Goal: Task Accomplishment & Management: Manage account settings

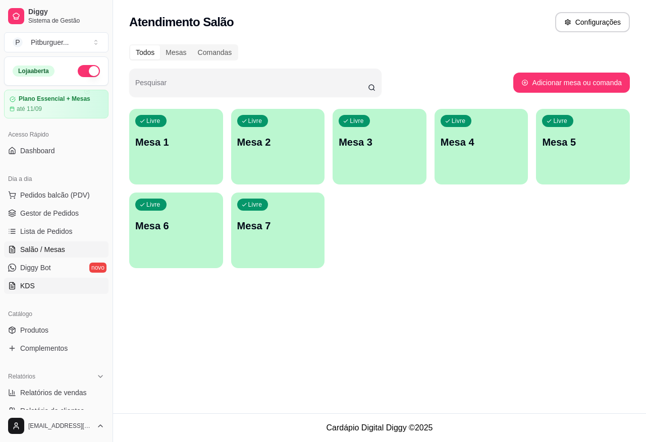
scroll to position [128, 0]
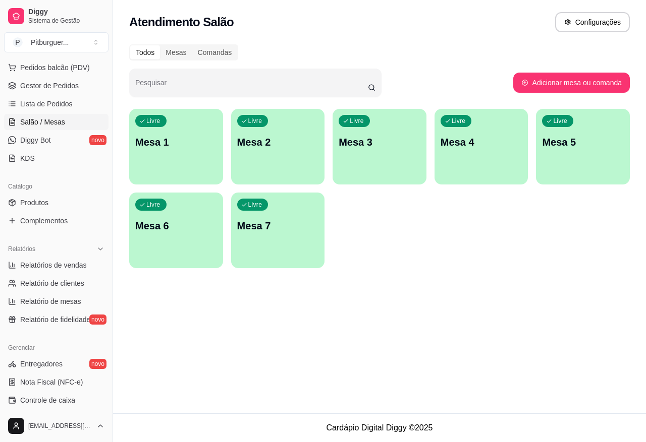
click at [167, 141] on p "Mesa 1" at bounding box center [176, 142] width 82 height 14
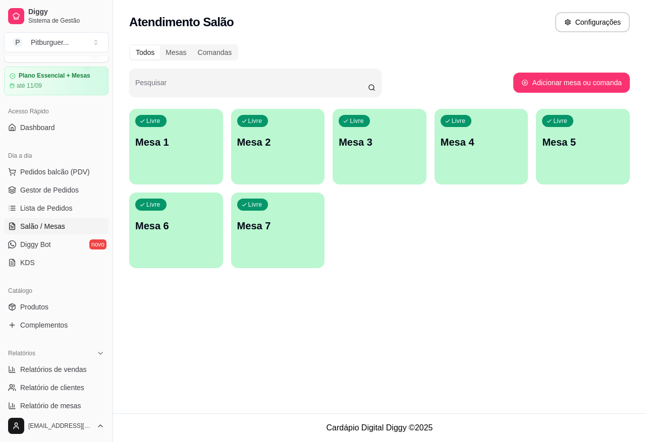
scroll to position [0, 0]
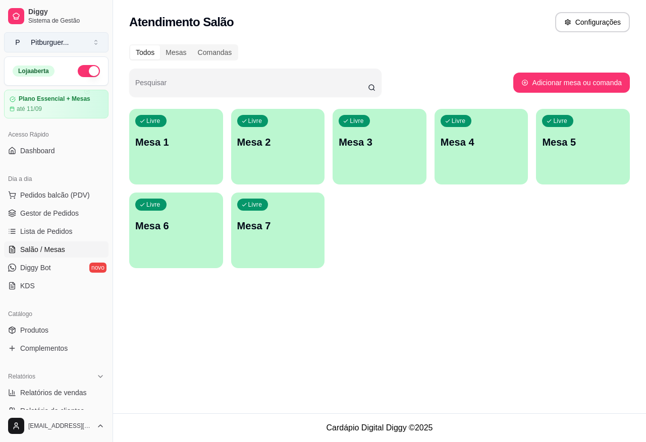
click at [77, 43] on button "P Pitburguer ..." at bounding box center [56, 42] width 104 height 20
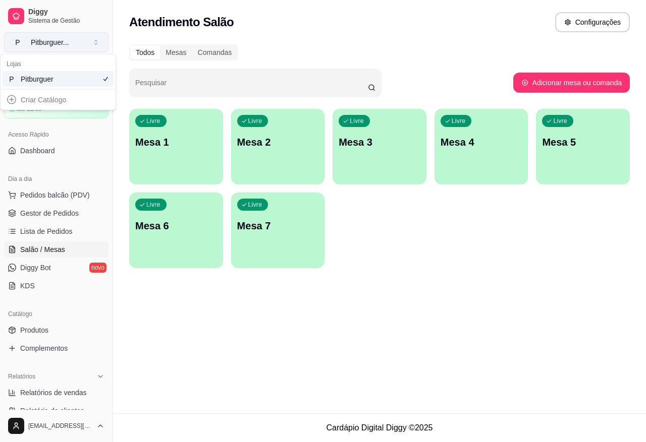
click at [86, 45] on button "P Pitburguer ..." at bounding box center [56, 42] width 104 height 20
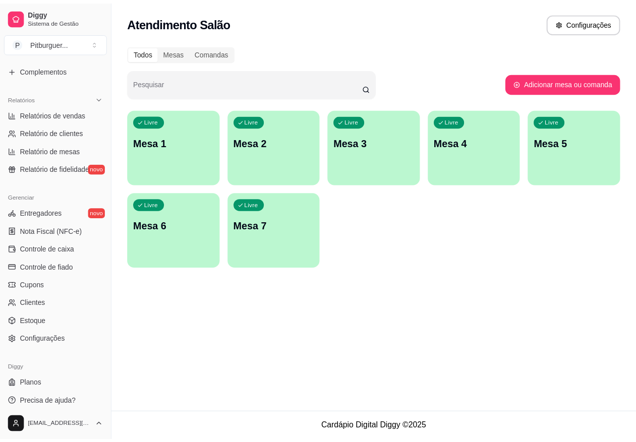
scroll to position [283, 0]
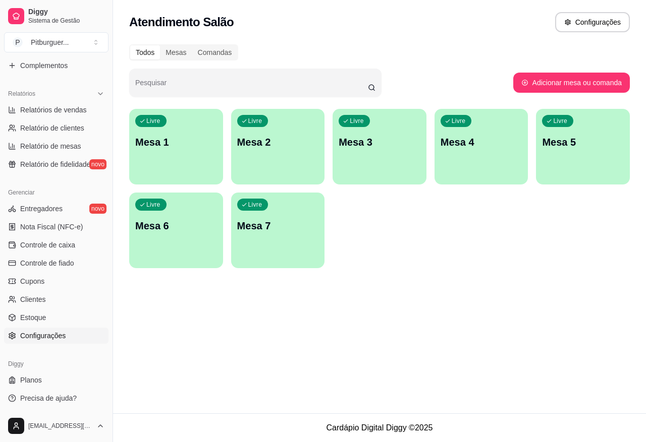
click at [62, 337] on span "Configurações" at bounding box center [42, 336] width 45 height 10
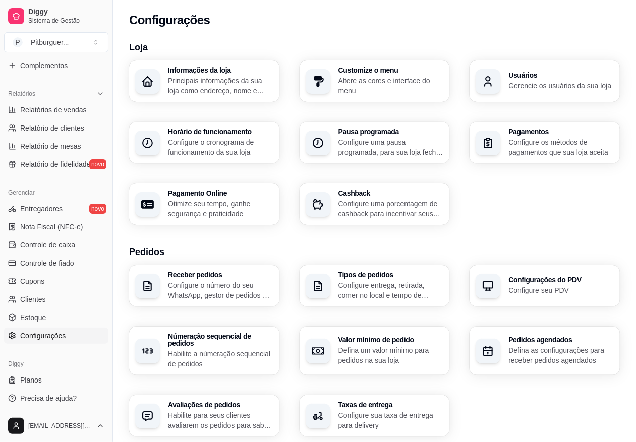
click at [331, 81] on div "Customize o menu Altere as cores e interface do menu" at bounding box center [375, 81] width 150 height 41
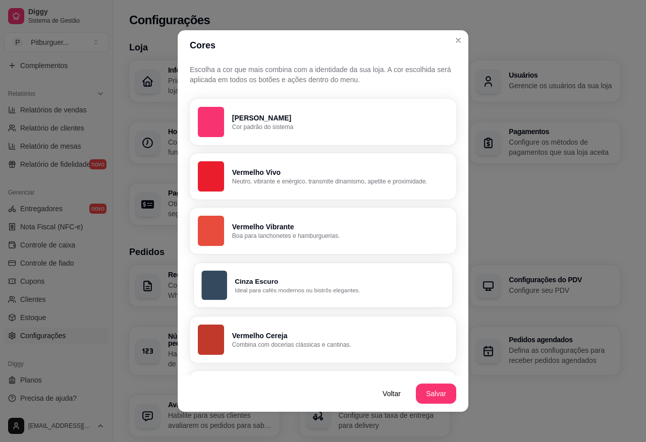
click at [238, 289] on p "Ideal para cafés modernos ou bistrôs elegantes." at bounding box center [339, 291] width 209 height 8
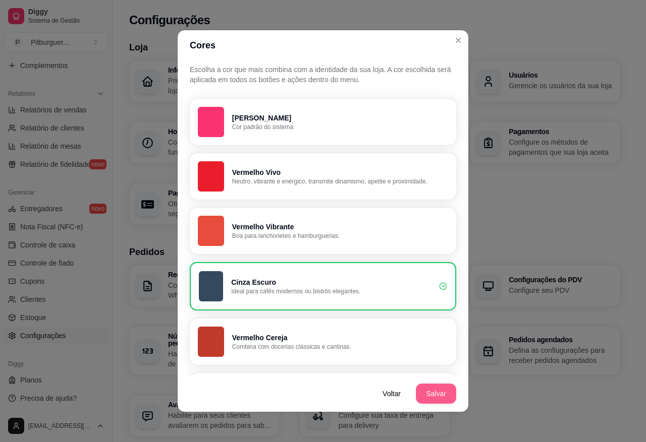
click at [421, 399] on button "Salvar" at bounding box center [436, 394] width 40 height 20
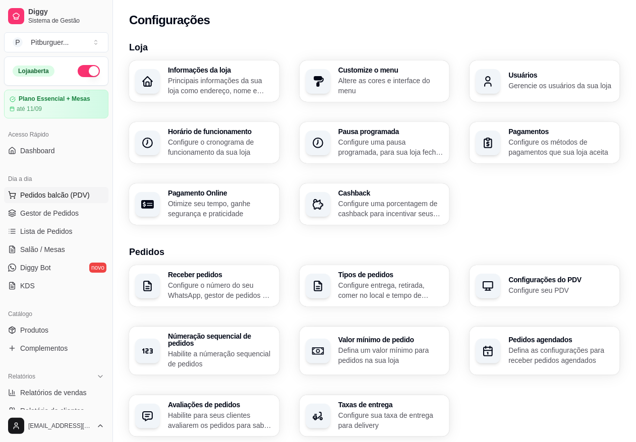
click at [41, 190] on button "Pedidos balcão (PDV)" at bounding box center [56, 195] width 104 height 16
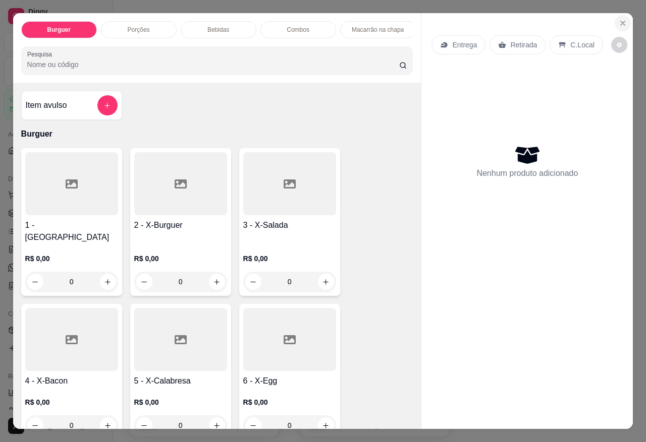
click at [619, 19] on icon "Close" at bounding box center [623, 23] width 8 height 8
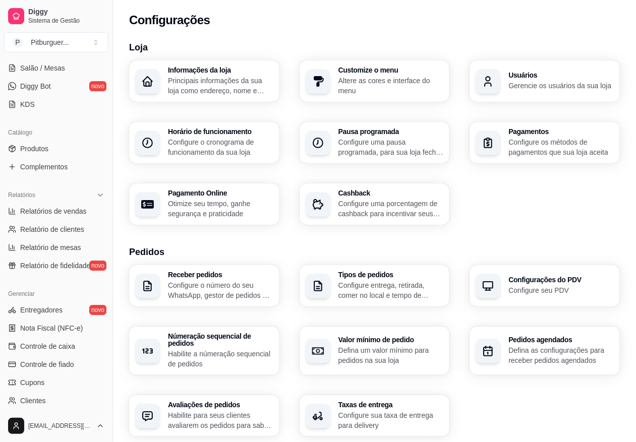
scroll to position [187, 0]
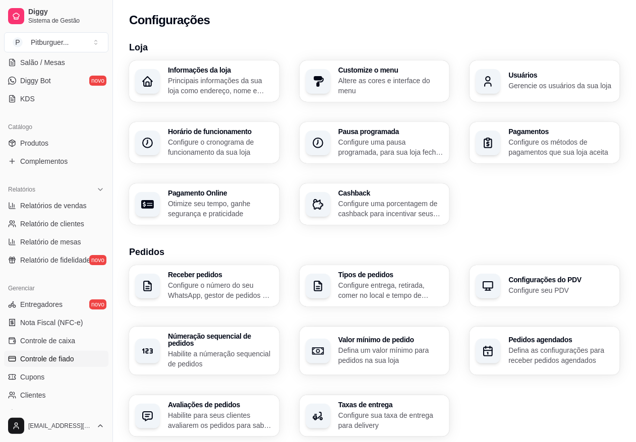
click at [64, 356] on span "Controle de fiado" at bounding box center [47, 359] width 54 height 10
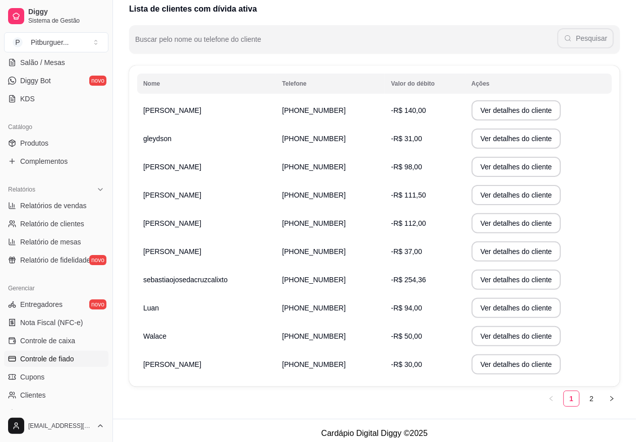
scroll to position [117, 0]
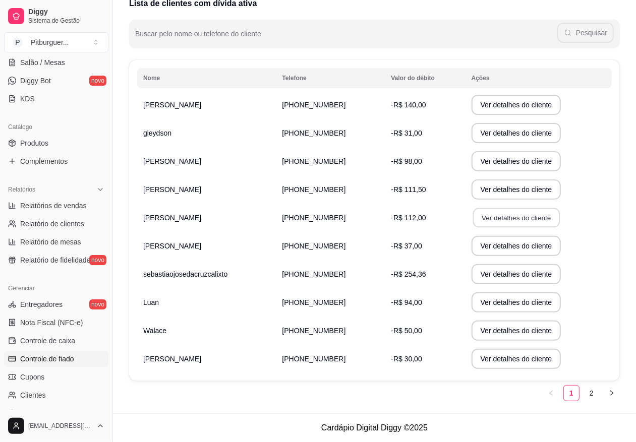
click at [515, 222] on button "Ver detalhes do cliente" at bounding box center [516, 218] width 87 height 20
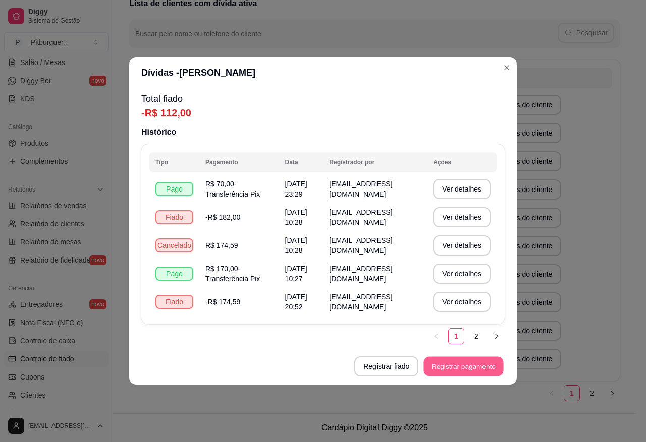
click at [448, 366] on button "Registrar pagamento" at bounding box center [464, 367] width 80 height 20
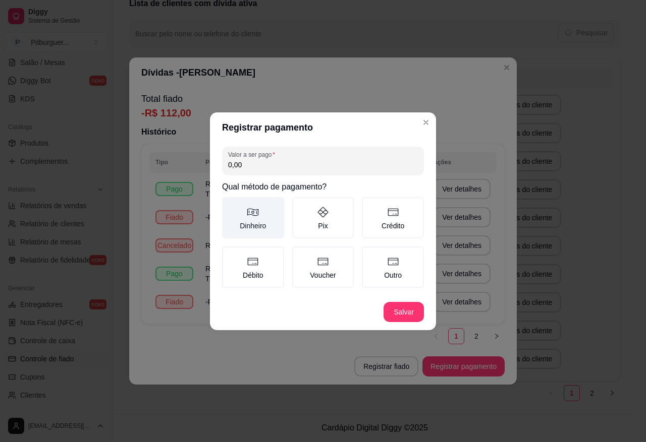
click at [264, 219] on label "Dinheiro" at bounding box center [253, 217] width 62 height 41
click at [230, 205] on button "Dinheiro" at bounding box center [226, 201] width 8 height 8
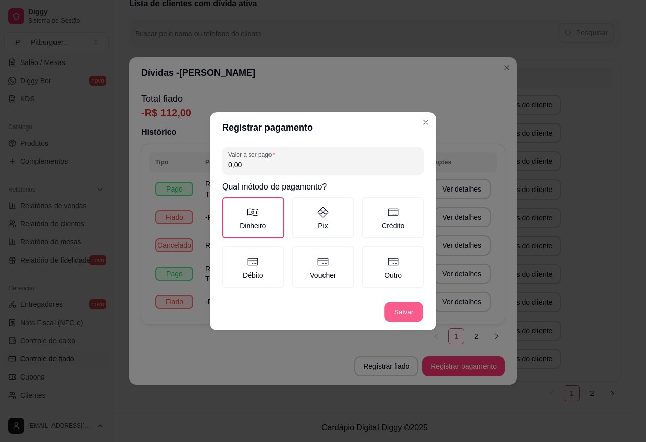
click at [401, 316] on button "Salvar" at bounding box center [403, 312] width 39 height 20
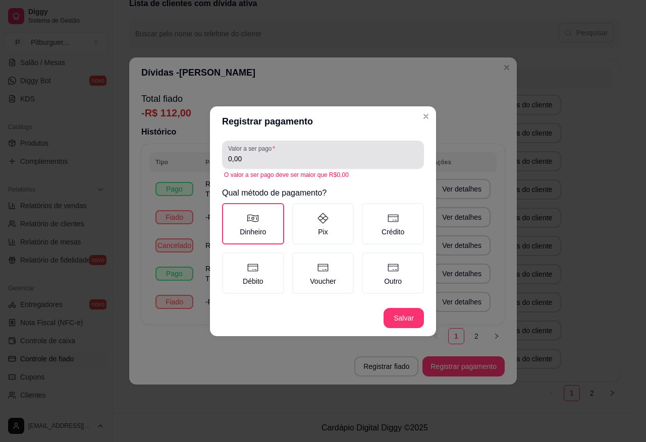
click at [294, 156] on input "0,00" at bounding box center [323, 159] width 190 height 10
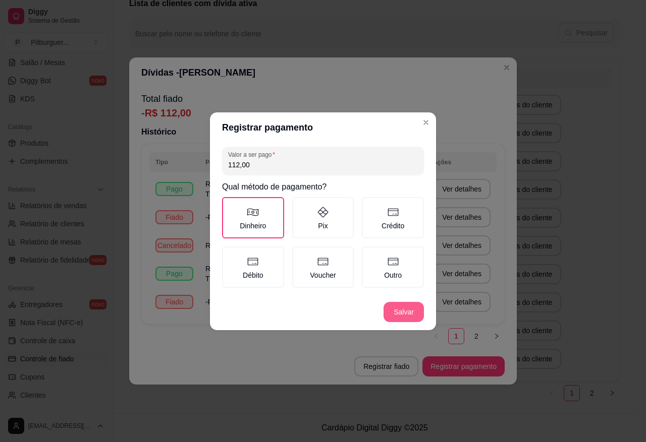
type input "112,00"
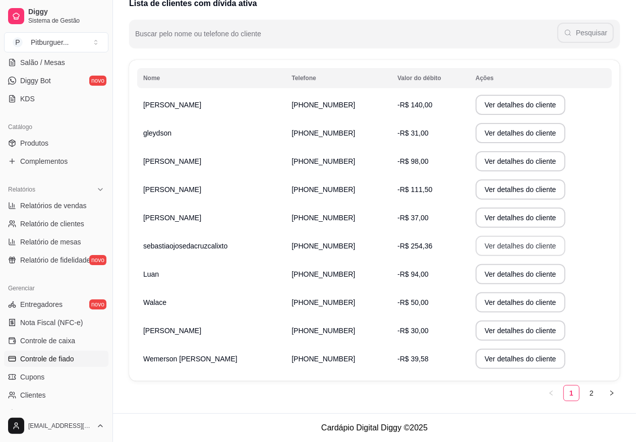
click at [533, 250] on button "Ver detalhes do cliente" at bounding box center [521, 246] width 90 height 20
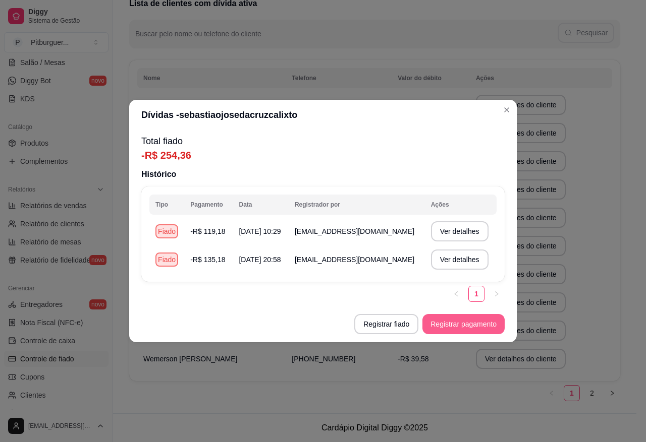
click at [456, 330] on button "Registrar pagamento" at bounding box center [463, 324] width 82 height 20
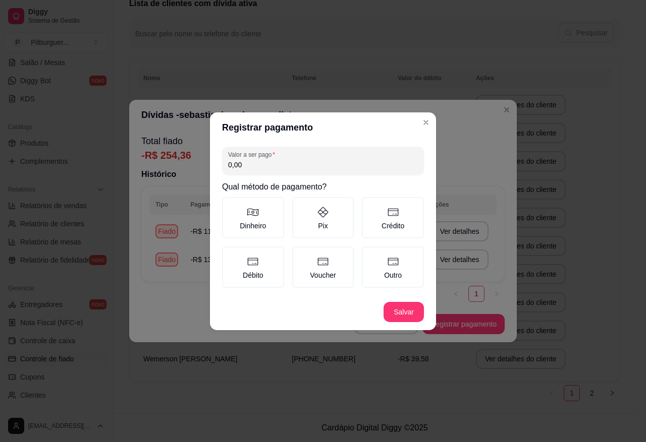
click at [281, 162] on input "0,00" at bounding box center [323, 165] width 190 height 10
type input "254,36"
click at [260, 218] on label "Dinheiro" at bounding box center [253, 217] width 62 height 41
click at [230, 205] on button "Dinheiro" at bounding box center [226, 201] width 8 height 8
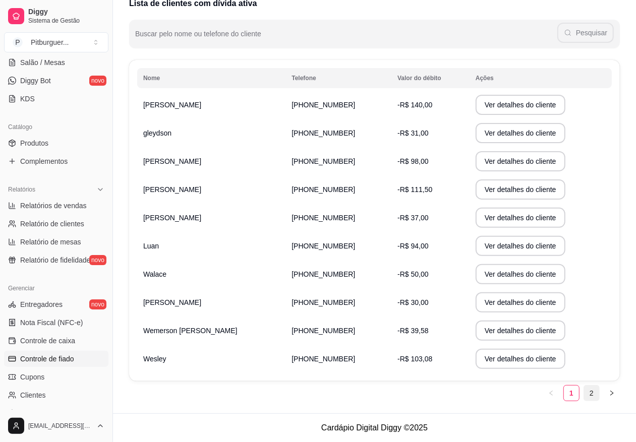
click at [593, 398] on link "2" at bounding box center [591, 393] width 15 height 15
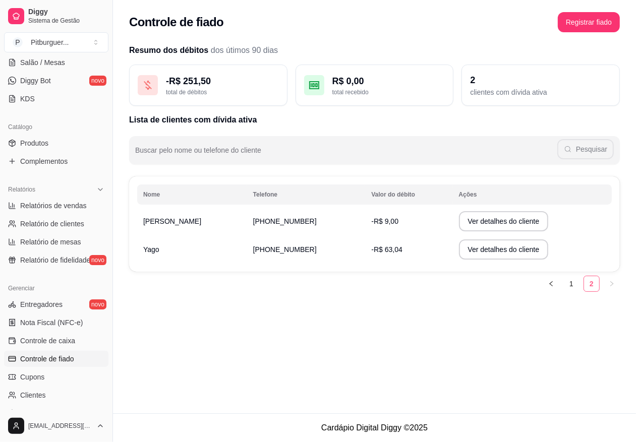
scroll to position [0, 0]
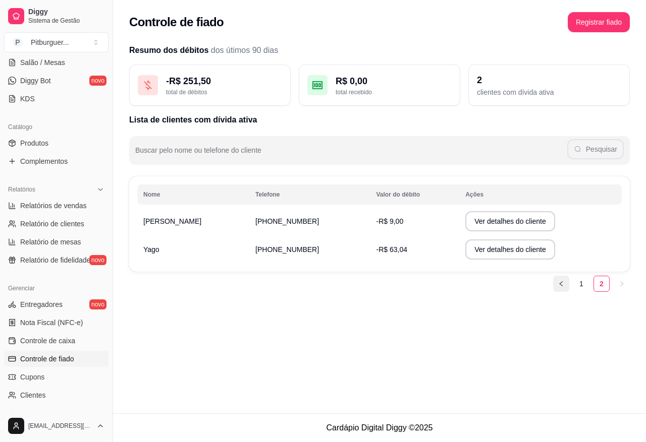
click at [559, 285] on icon "left" at bounding box center [561, 284] width 6 height 6
